Goal: Transaction & Acquisition: Purchase product/service

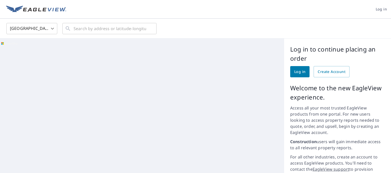
click at [294, 72] on span "Log in" at bounding box center [299, 71] width 11 height 6
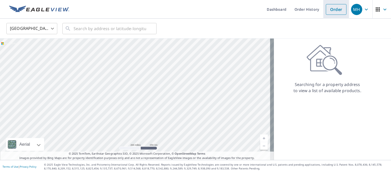
click at [332, 8] on link "Order" at bounding box center [336, 9] width 21 height 11
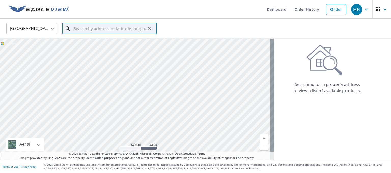
click at [99, 28] on input "text" at bounding box center [110, 28] width 73 height 14
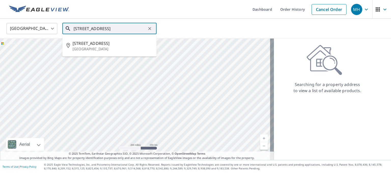
type input "604 7th Ave S Clear Lake SD"
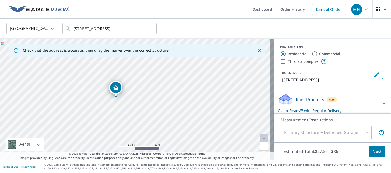
drag, startPoint x: 119, startPoint y: 108, endPoint x: 144, endPoint y: 68, distance: 47.1
click at [144, 68] on div "604 7th Ave S Clear Lake, SD 57226" at bounding box center [137, 98] width 274 height 121
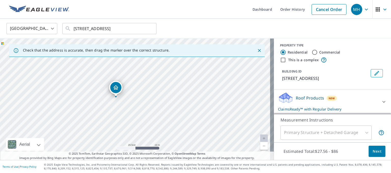
scroll to position [1, 0]
click at [364, 131] on div "Primary Structure + Detached Garage" at bounding box center [326, 132] width 91 height 14
click at [362, 132] on div "Primary Structure + Detached Garage" at bounding box center [326, 132] width 91 height 14
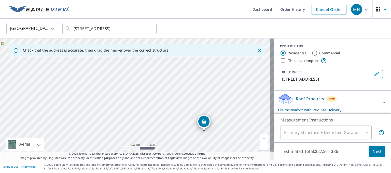
scroll to position [0, 0]
click at [373, 149] on span "Next" at bounding box center [377, 151] width 9 height 6
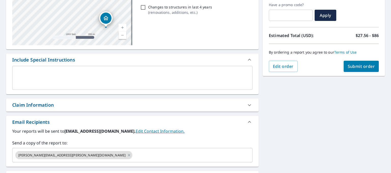
scroll to position [87, 0]
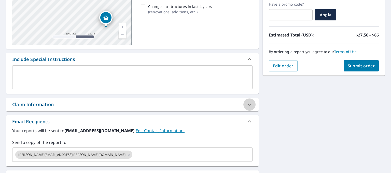
click at [248, 104] on icon at bounding box center [249, 104] width 6 height 6
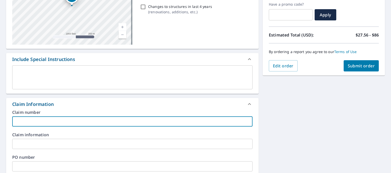
click at [53, 119] on input "text" at bounding box center [132, 121] width 240 height 10
type input "25-1299"
click at [60, 144] on input "text" at bounding box center [132, 144] width 240 height 10
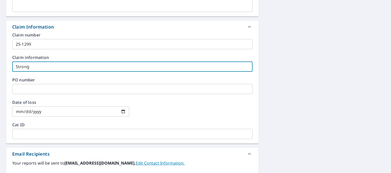
scroll to position [167, 0]
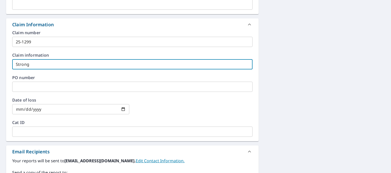
type input "Strong"
click at [47, 109] on input "date" at bounding box center [70, 109] width 117 height 10
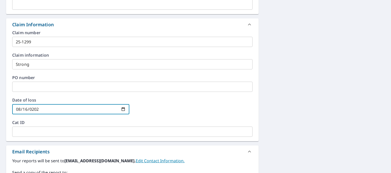
type input "2025-08-16"
click at [163, 106] on div at bounding box center [193, 109] width 117 height 22
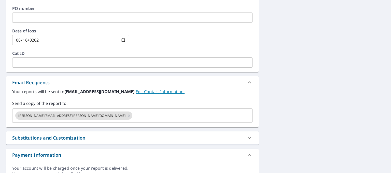
scroll to position [243, 0]
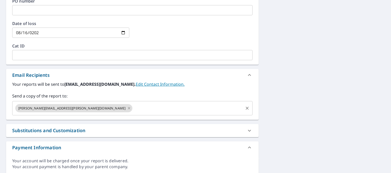
click at [128, 108] on icon at bounding box center [129, 108] width 2 height 2
click at [58, 108] on input "text" at bounding box center [129, 108] width 228 height 10
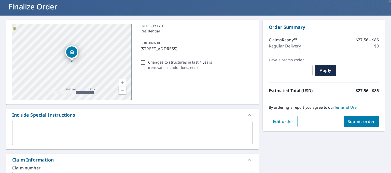
scroll to position [32, 0]
type input "martin.looyenga@dsfm.net"
click at [361, 122] on span "Submit order" at bounding box center [361, 121] width 27 height 6
